Goal: Task Accomplishment & Management: Use online tool/utility

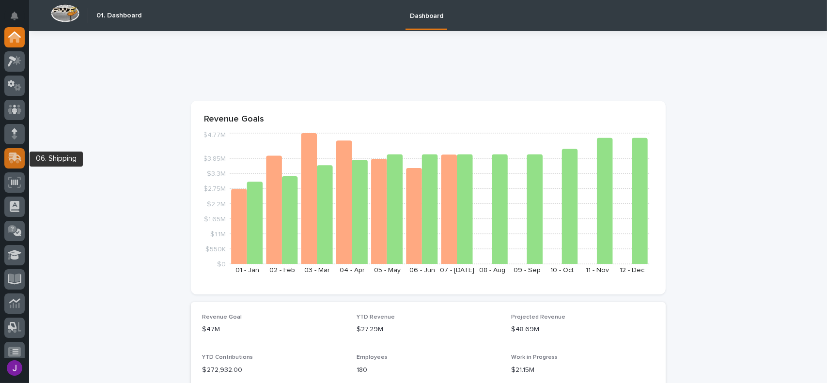
click at [17, 155] on icon at bounding box center [15, 157] width 13 height 9
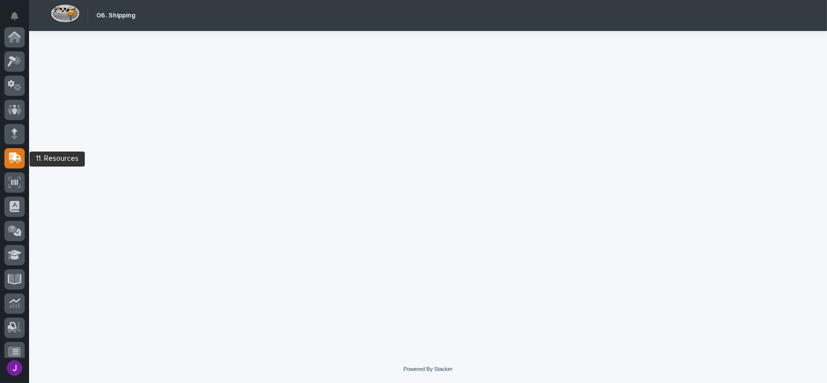
scroll to position [121, 0]
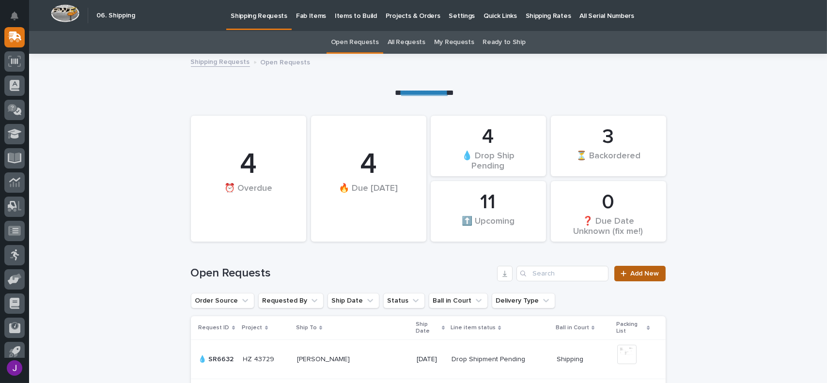
click at [637, 266] on link "Add New" at bounding box center [640, 274] width 51 height 16
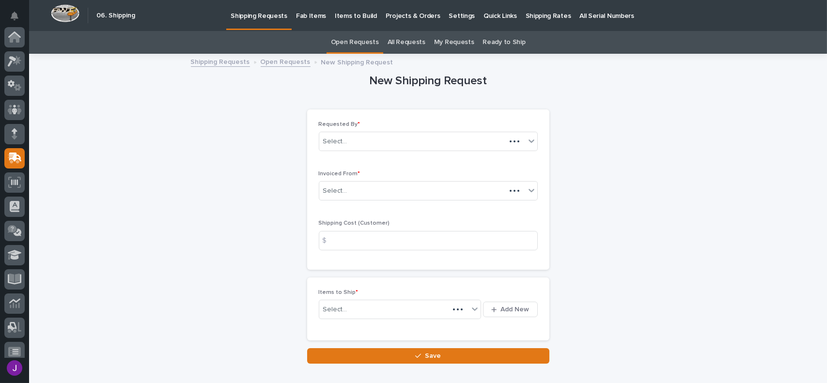
scroll to position [121, 0]
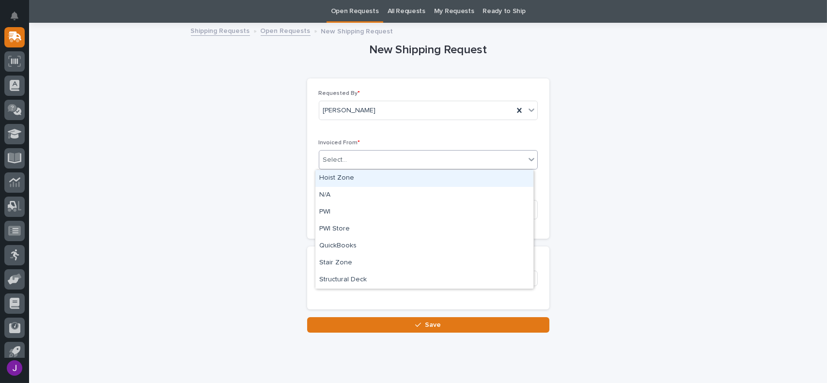
click at [529, 157] on icon at bounding box center [532, 160] width 10 height 10
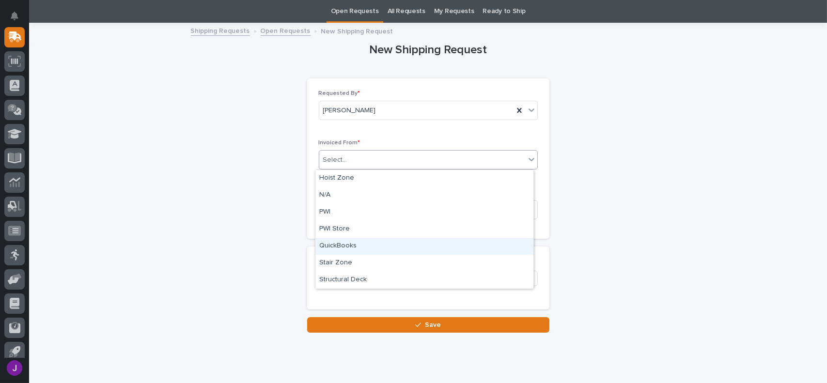
click at [353, 246] on div "QuickBooks" at bounding box center [425, 246] width 218 height 17
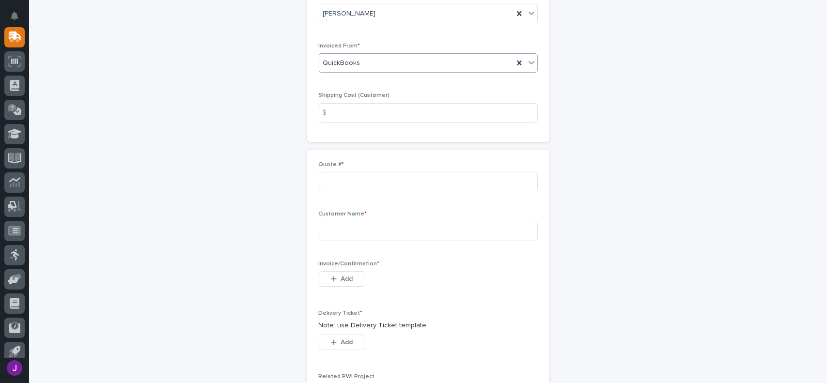
scroll to position [225, 0]
